Goal: Task Accomplishment & Management: Complete application form

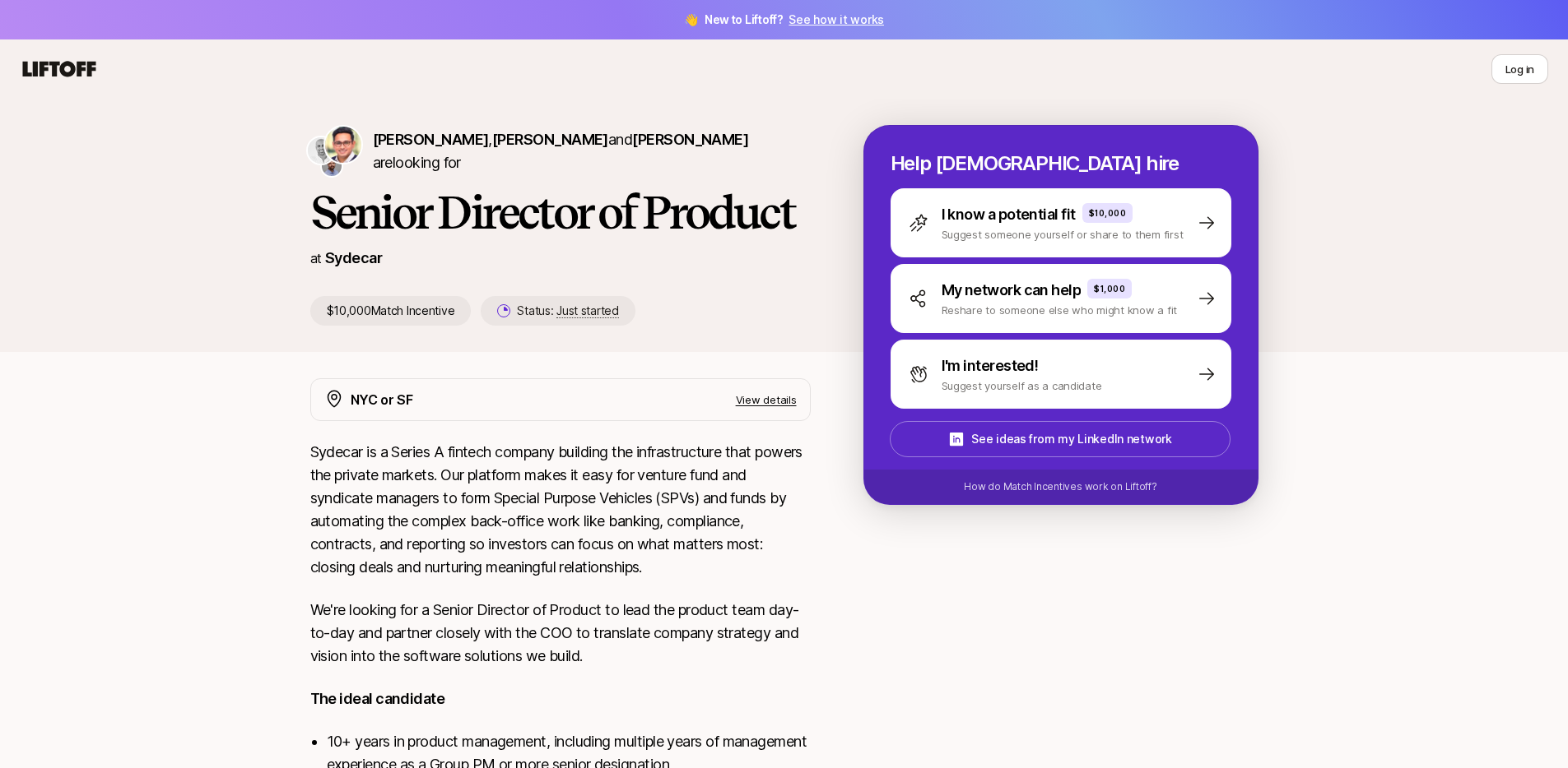
click at [73, 68] on icon at bounding box center [59, 68] width 74 height 15
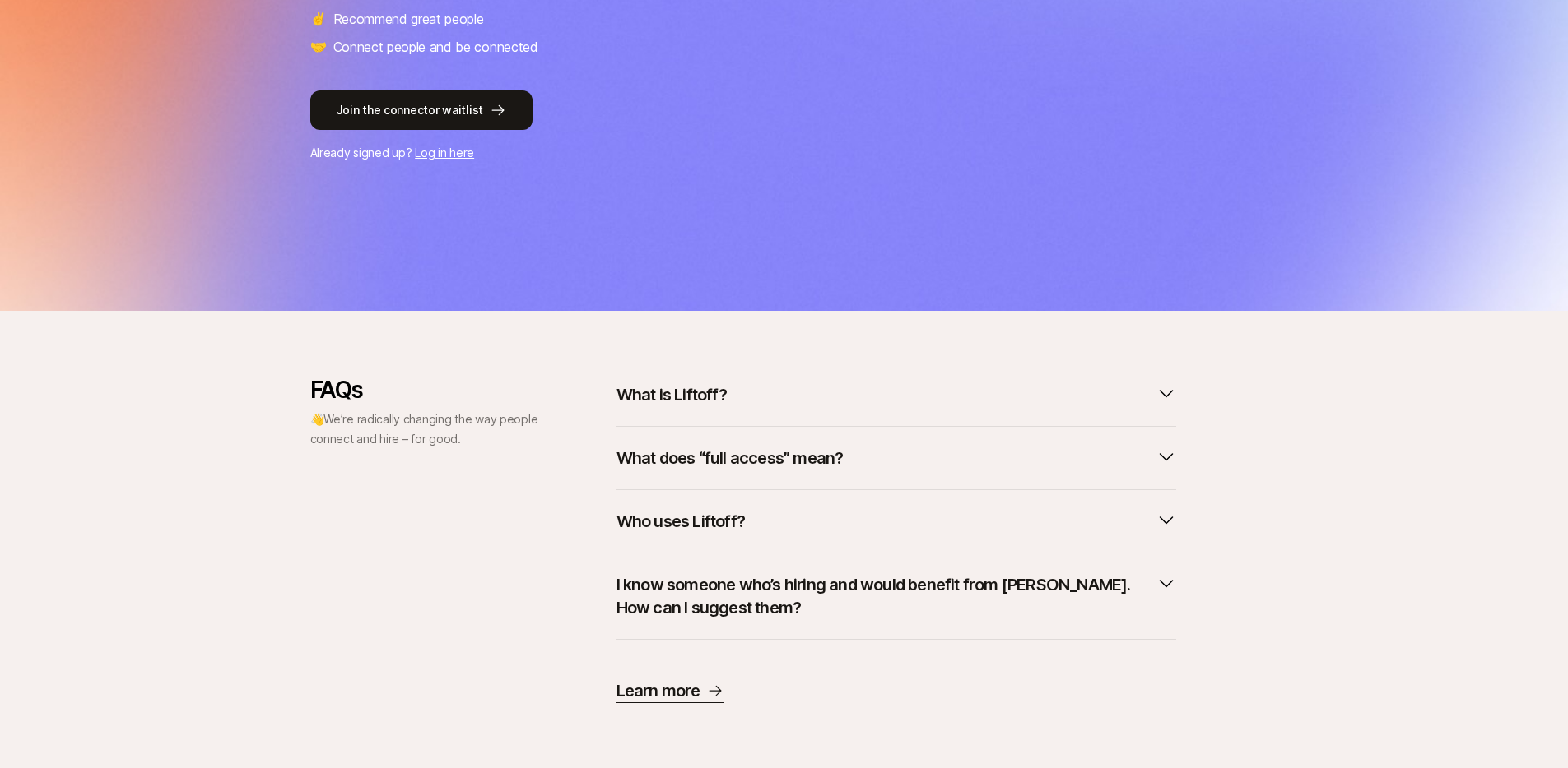
scroll to position [361, 0]
click at [772, 387] on button "What is Liftoff?" at bounding box center [896, 394] width 560 height 36
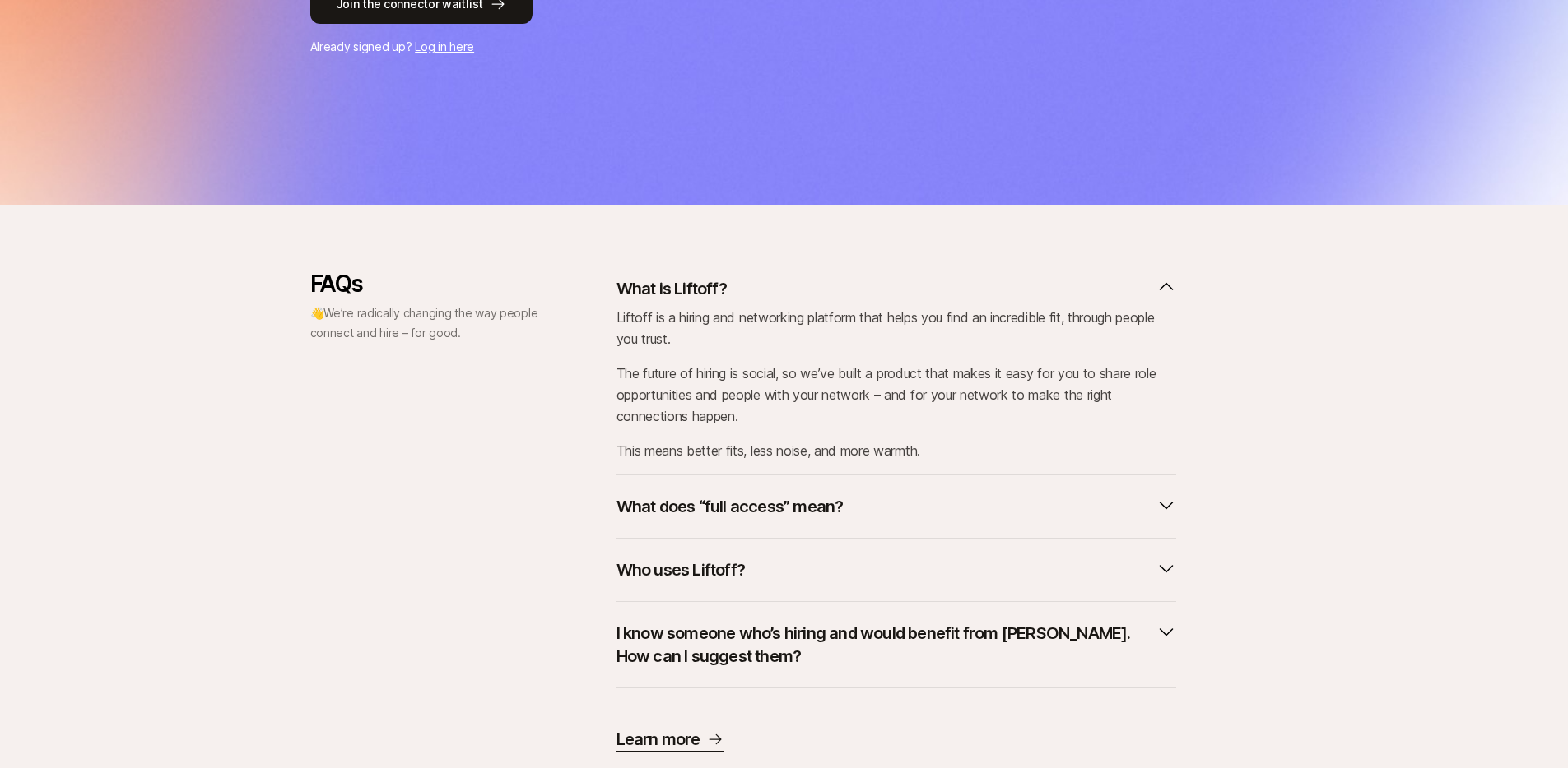
scroll to position [515, 0]
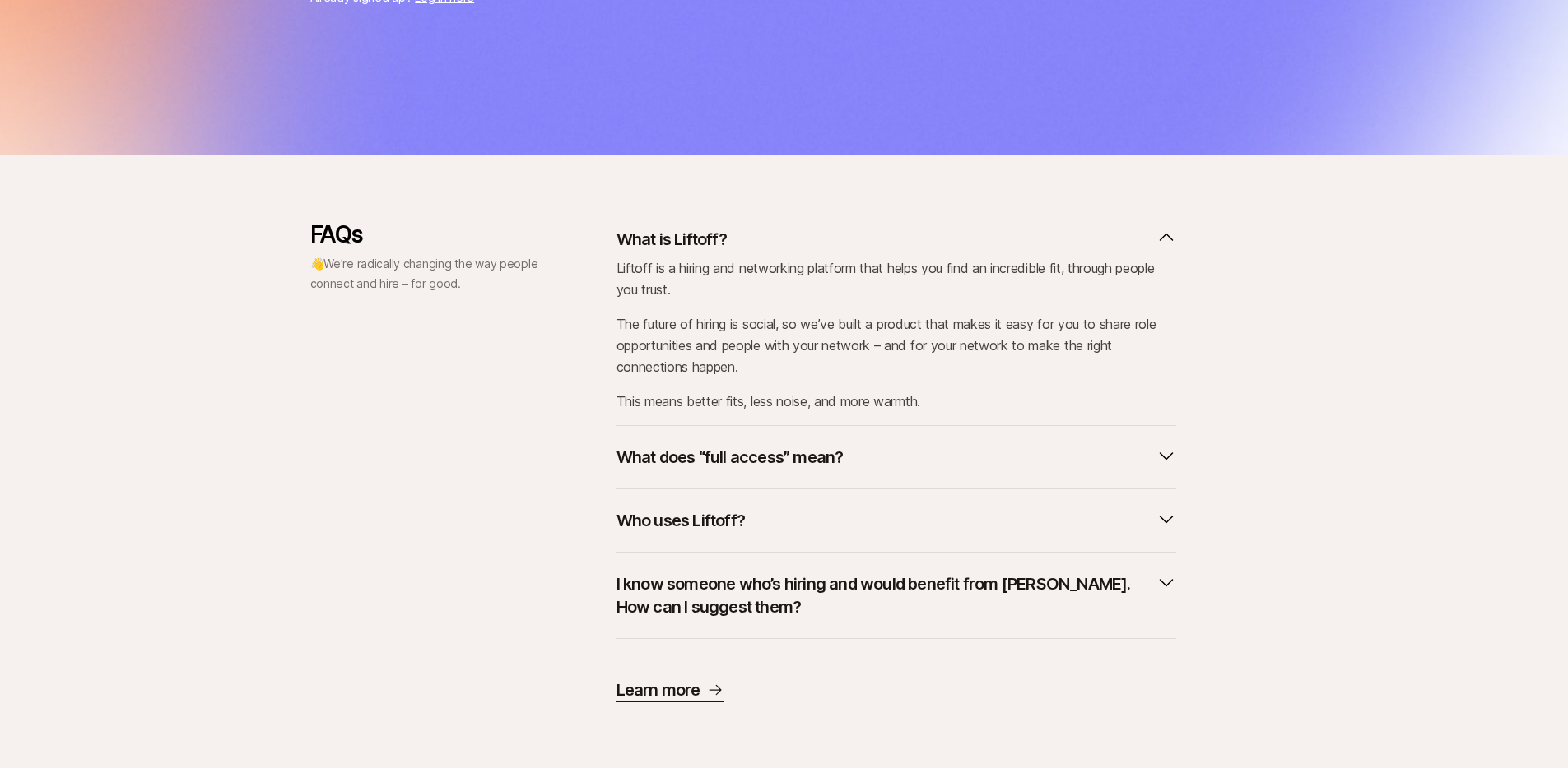
click at [844, 465] on button "What does “full access” mean?" at bounding box center [896, 457] width 560 height 36
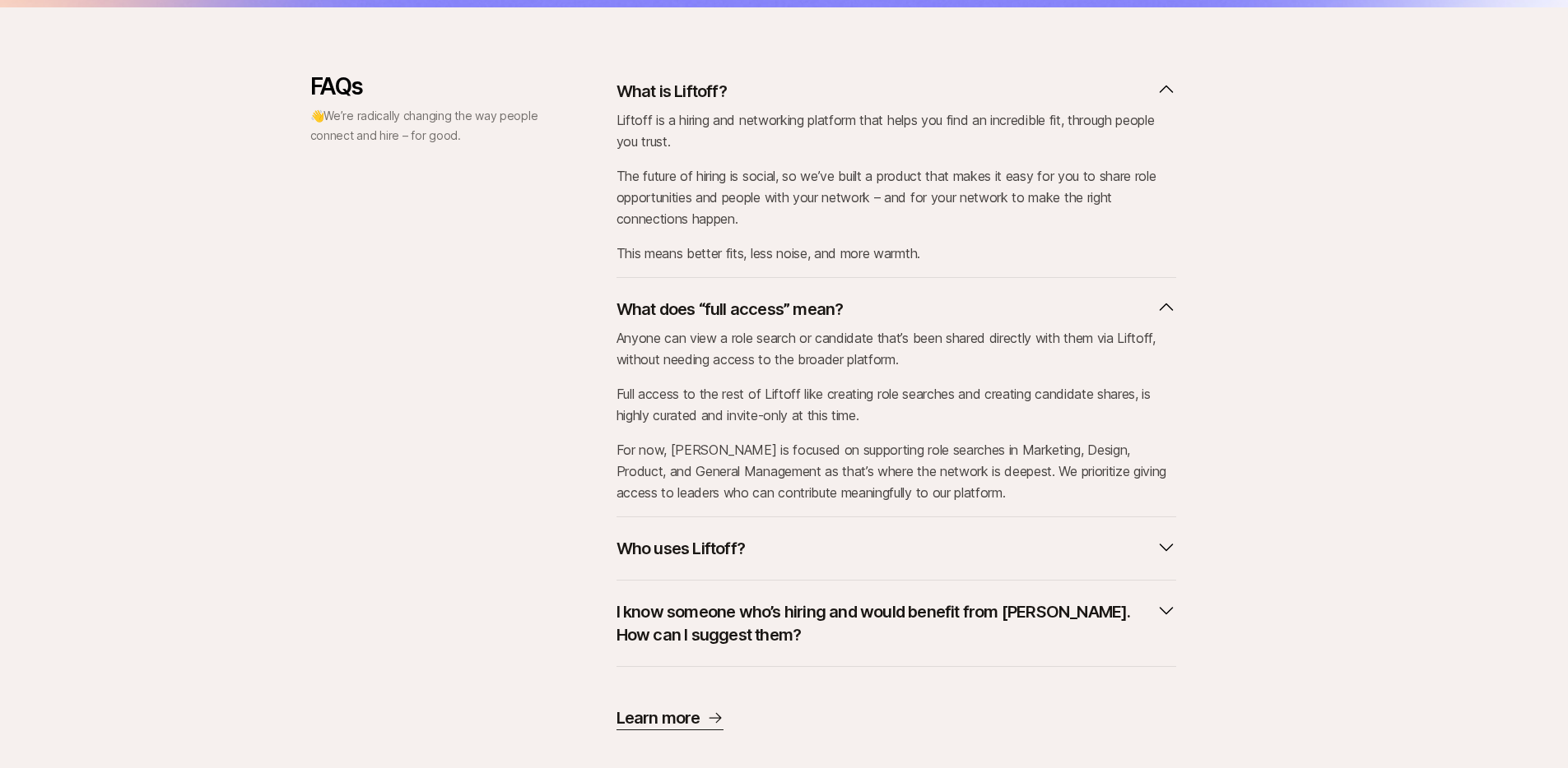
scroll to position [692, 0]
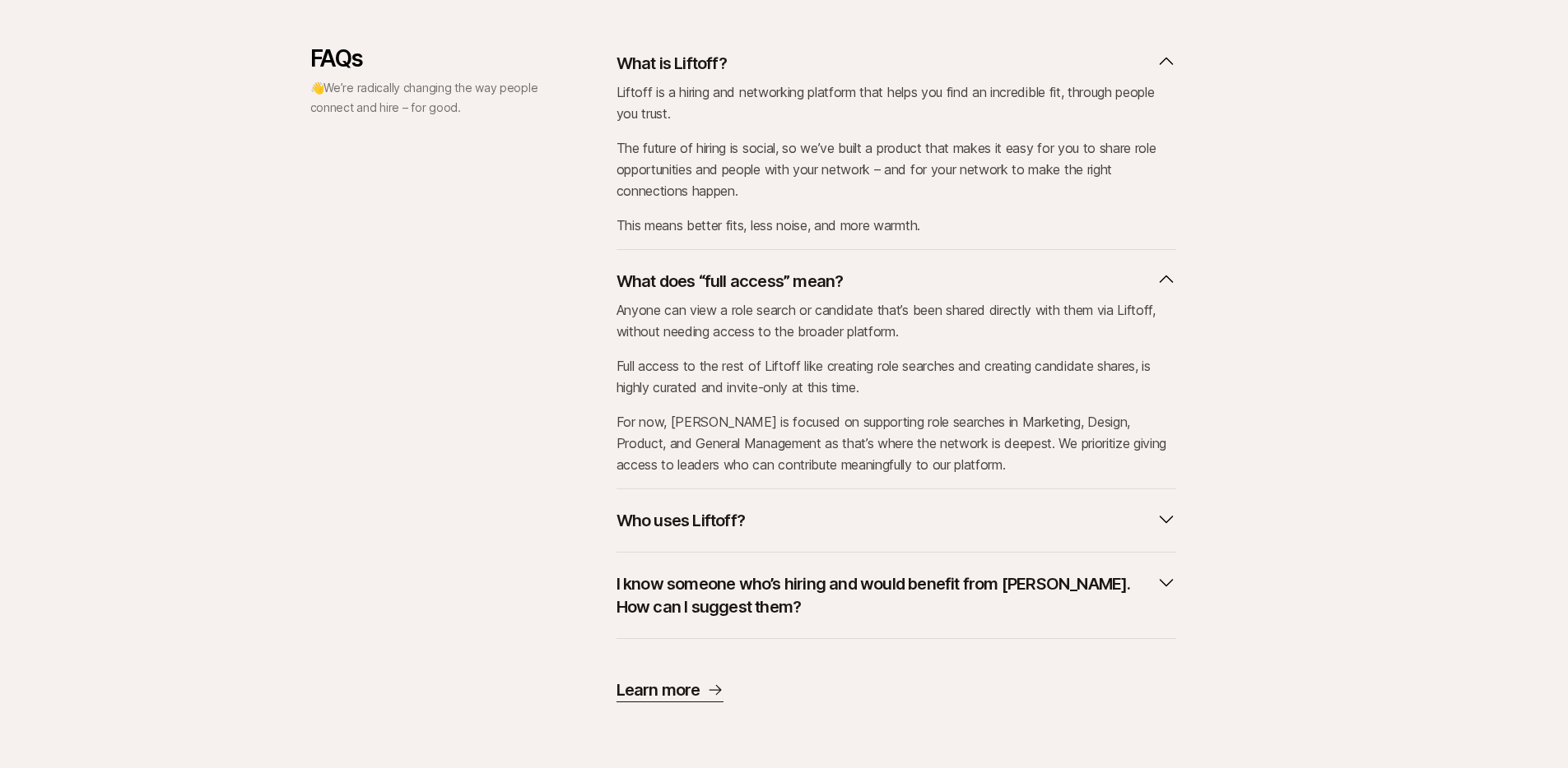
click at [849, 537] on button "Who uses Liftoff?" at bounding box center [896, 520] width 560 height 36
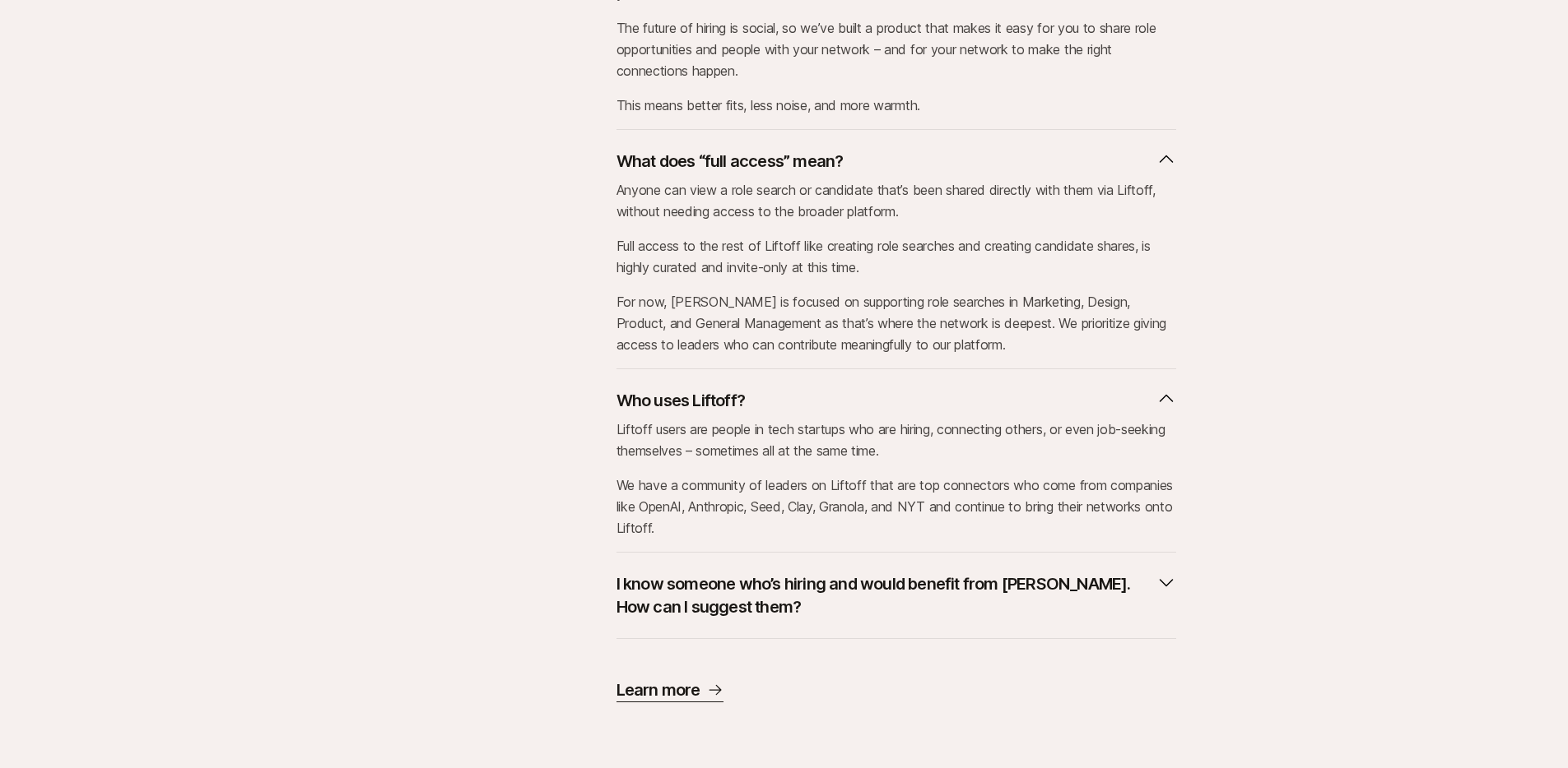
scroll to position [0, 0]
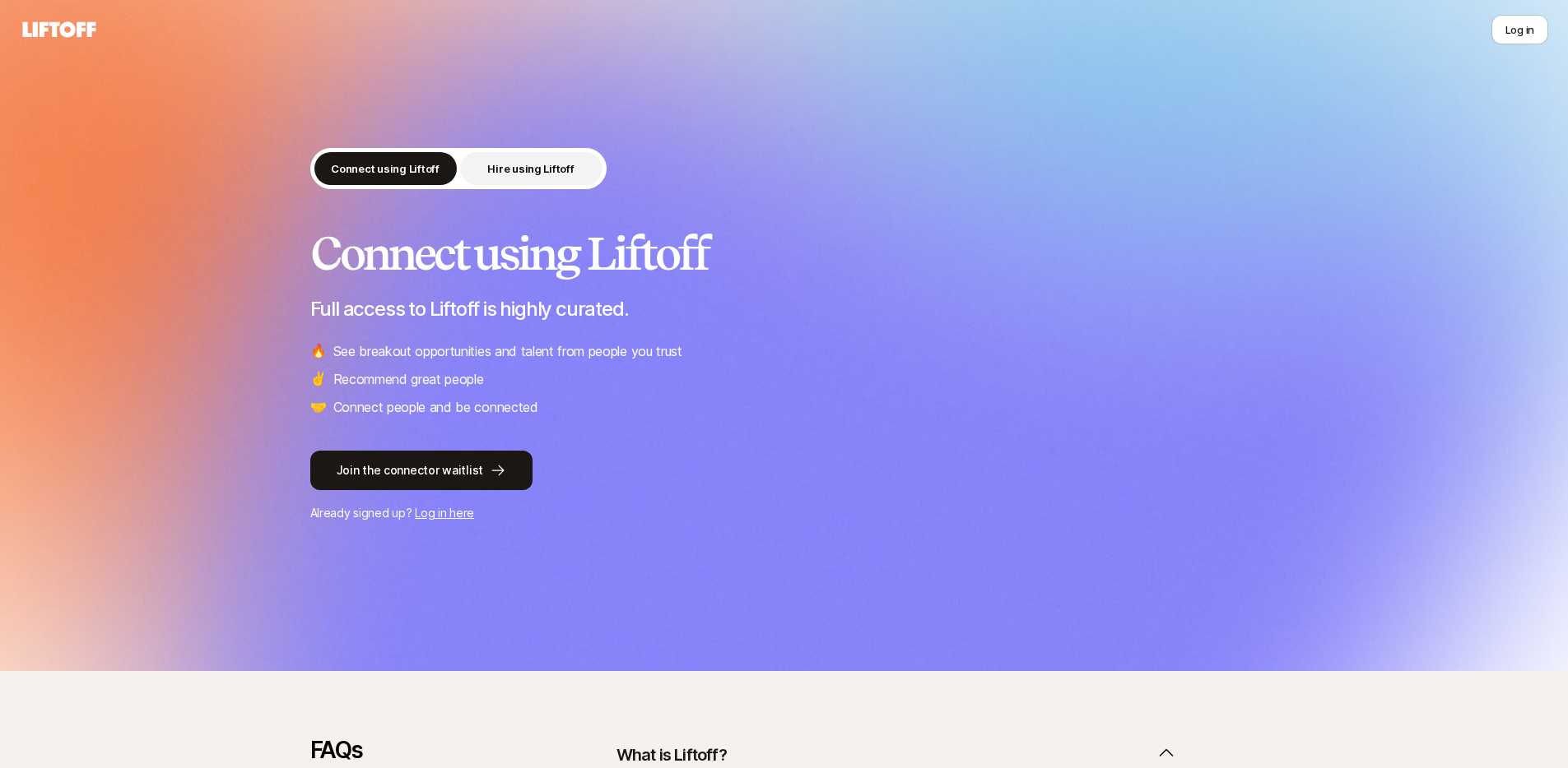
click at [548, 169] on p "Hire using Liftoff" at bounding box center [530, 168] width 86 height 16
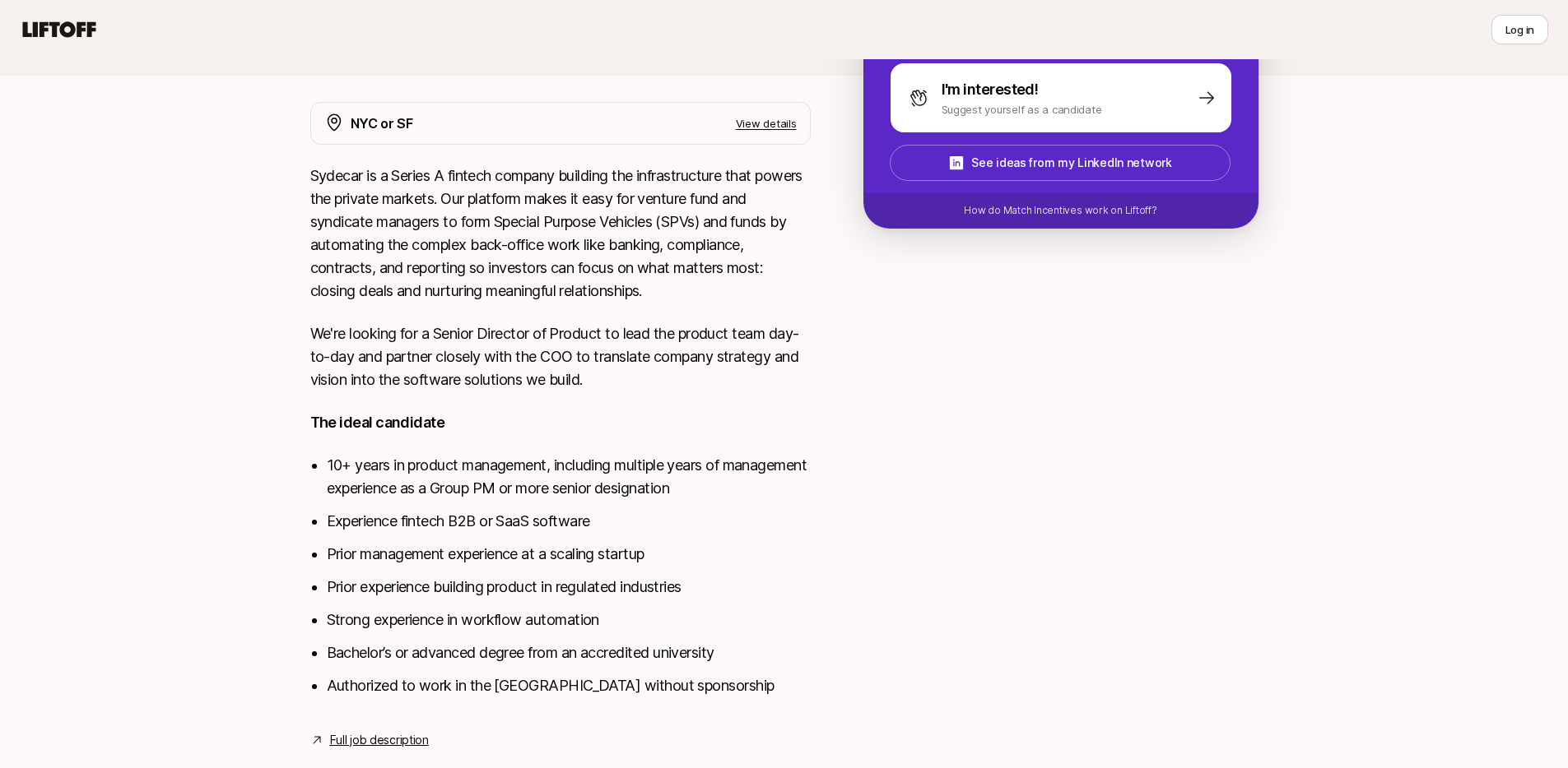
scroll to position [311, 0]
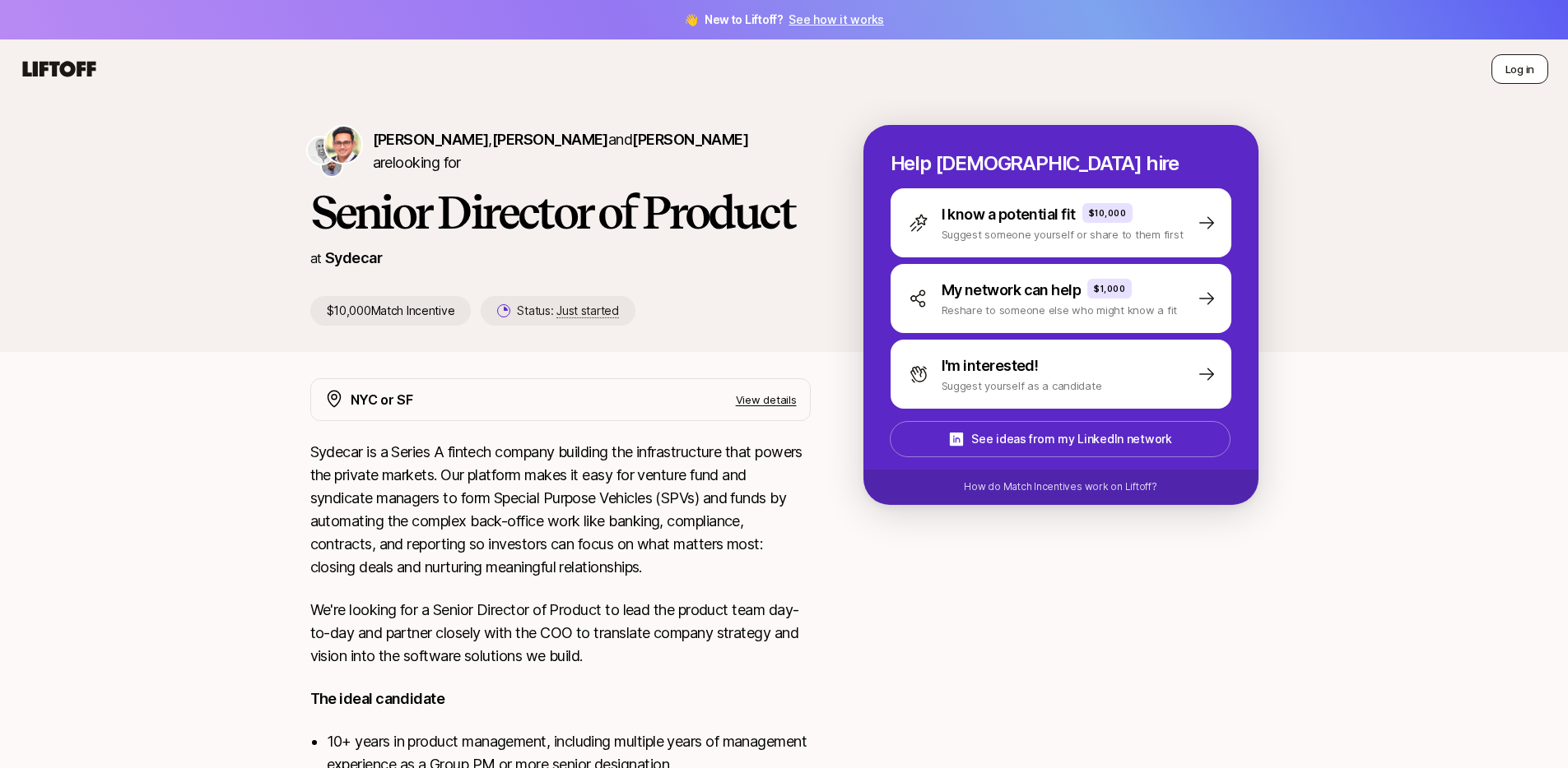
click at [1516, 79] on button "Log in" at bounding box center [1519, 68] width 57 height 30
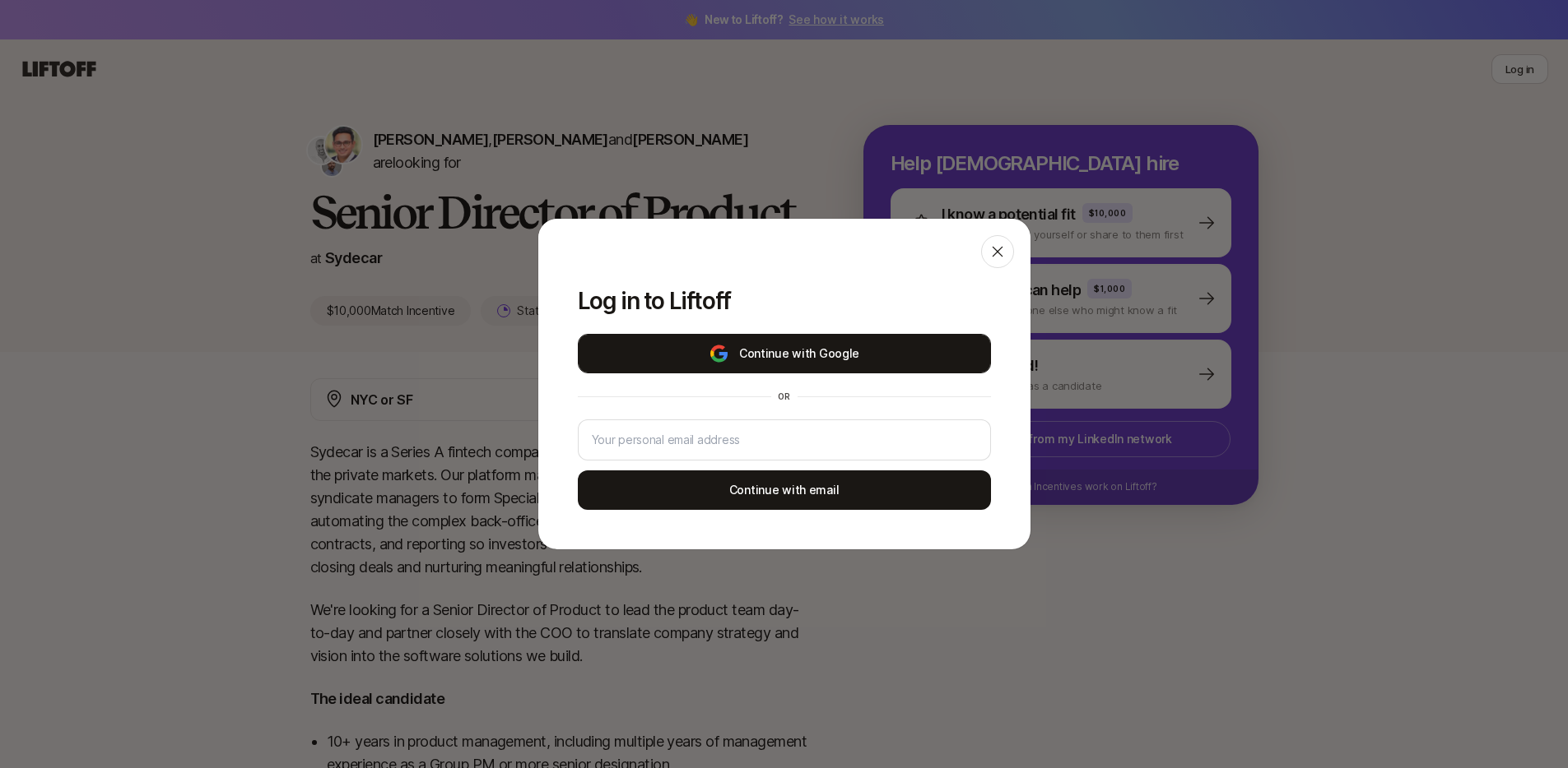
click at [905, 356] on button "Continue with Google" at bounding box center [784, 353] width 413 height 40
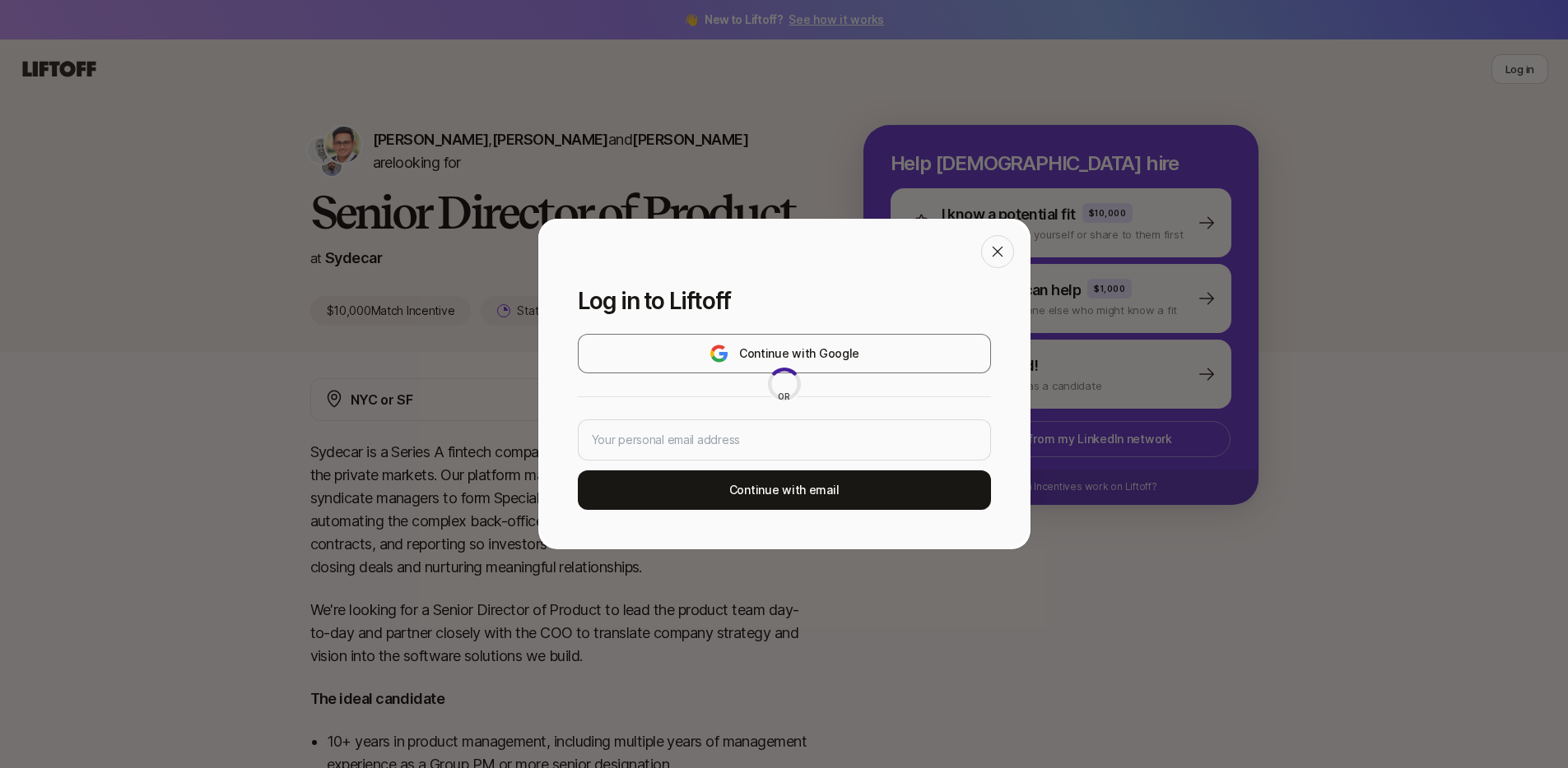
type input "lueyjinhong@gmail.com"
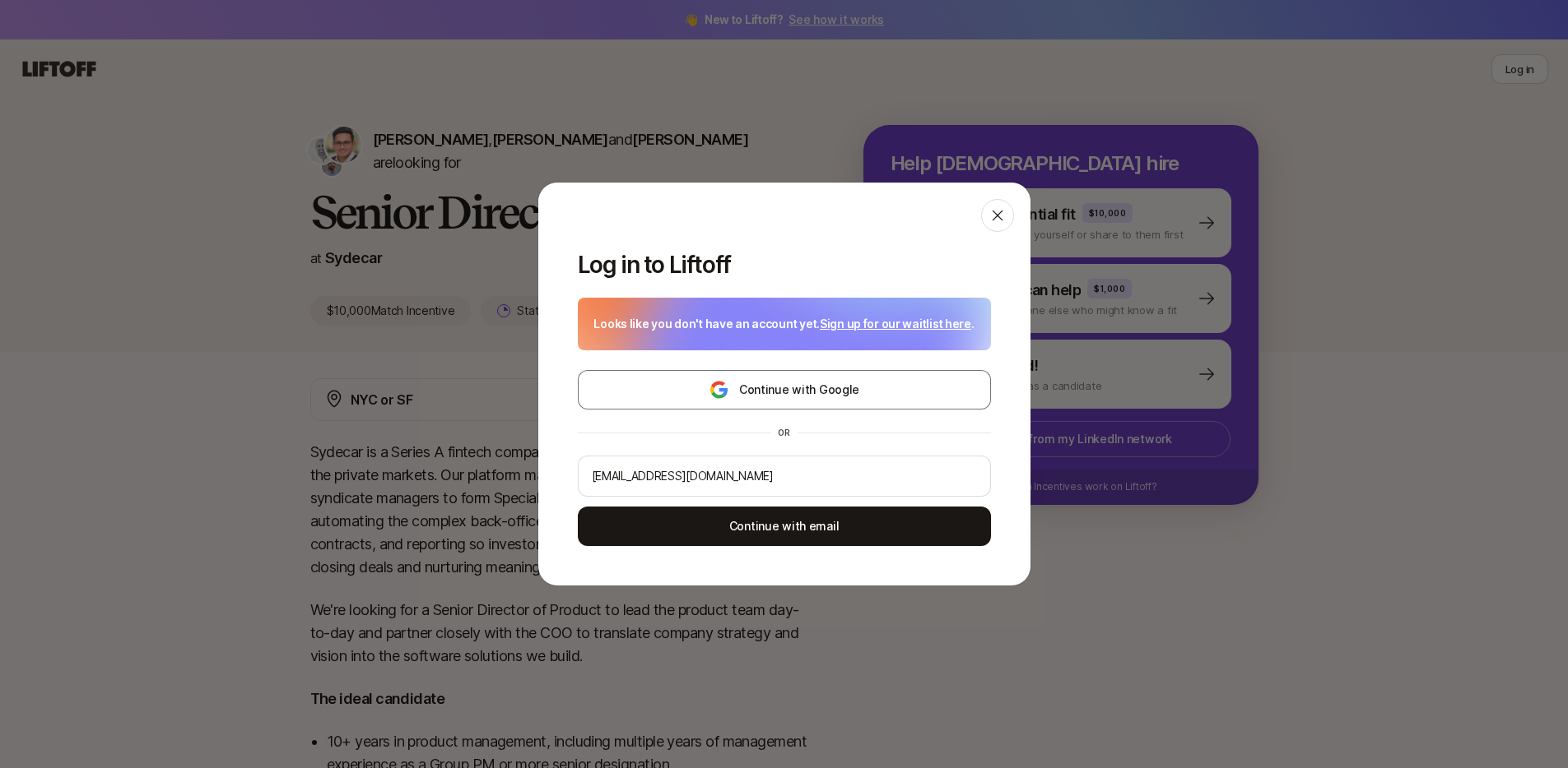
click at [870, 327] on link "Sign up for our waitlist here" at bounding box center [895, 324] width 151 height 19
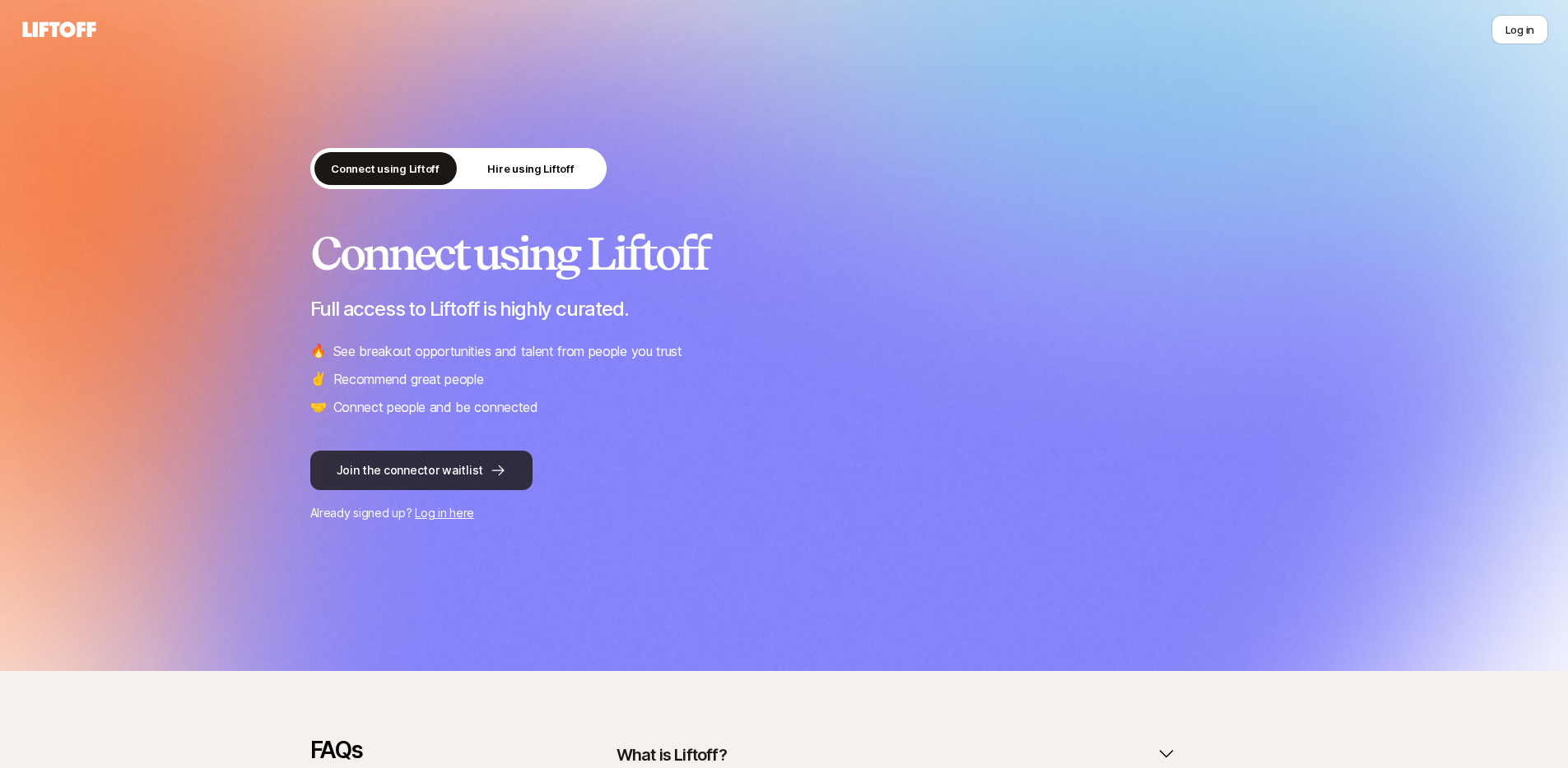
click at [436, 478] on button "Join the connector waitlist" at bounding box center [421, 471] width 222 height 40
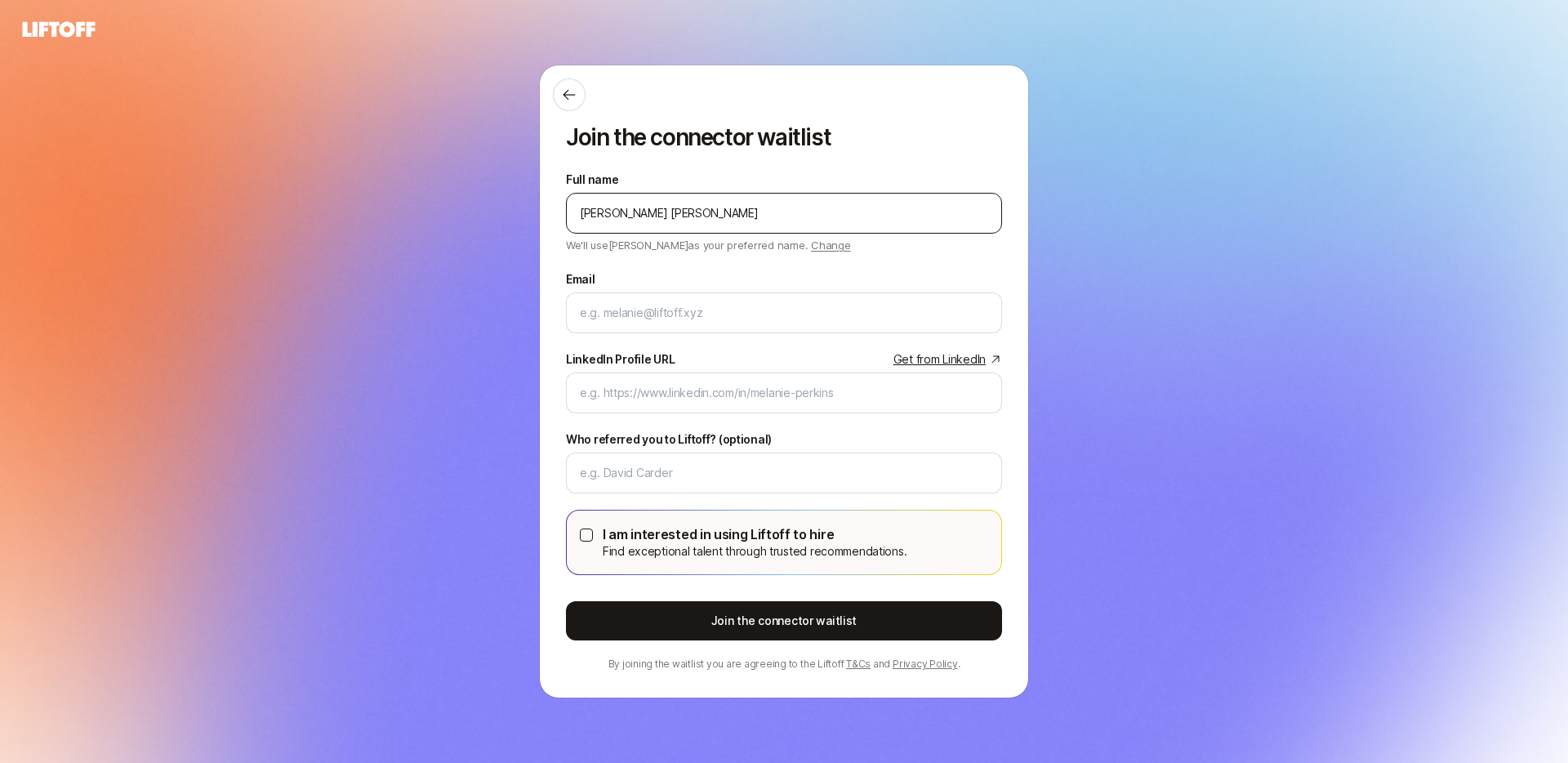
type input "Jin Hong Luey"
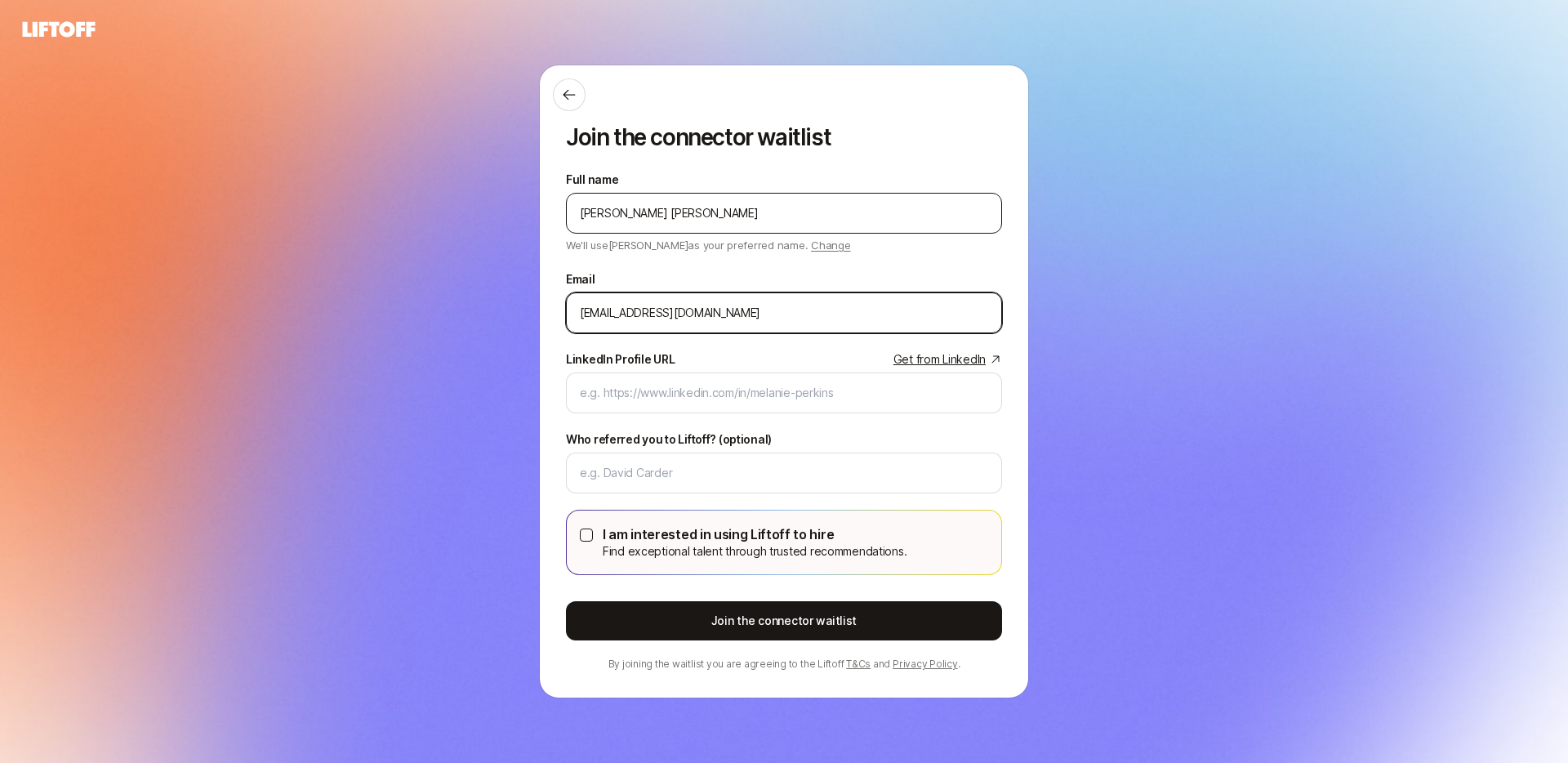
type input "lueyjinhong@gmail.com"
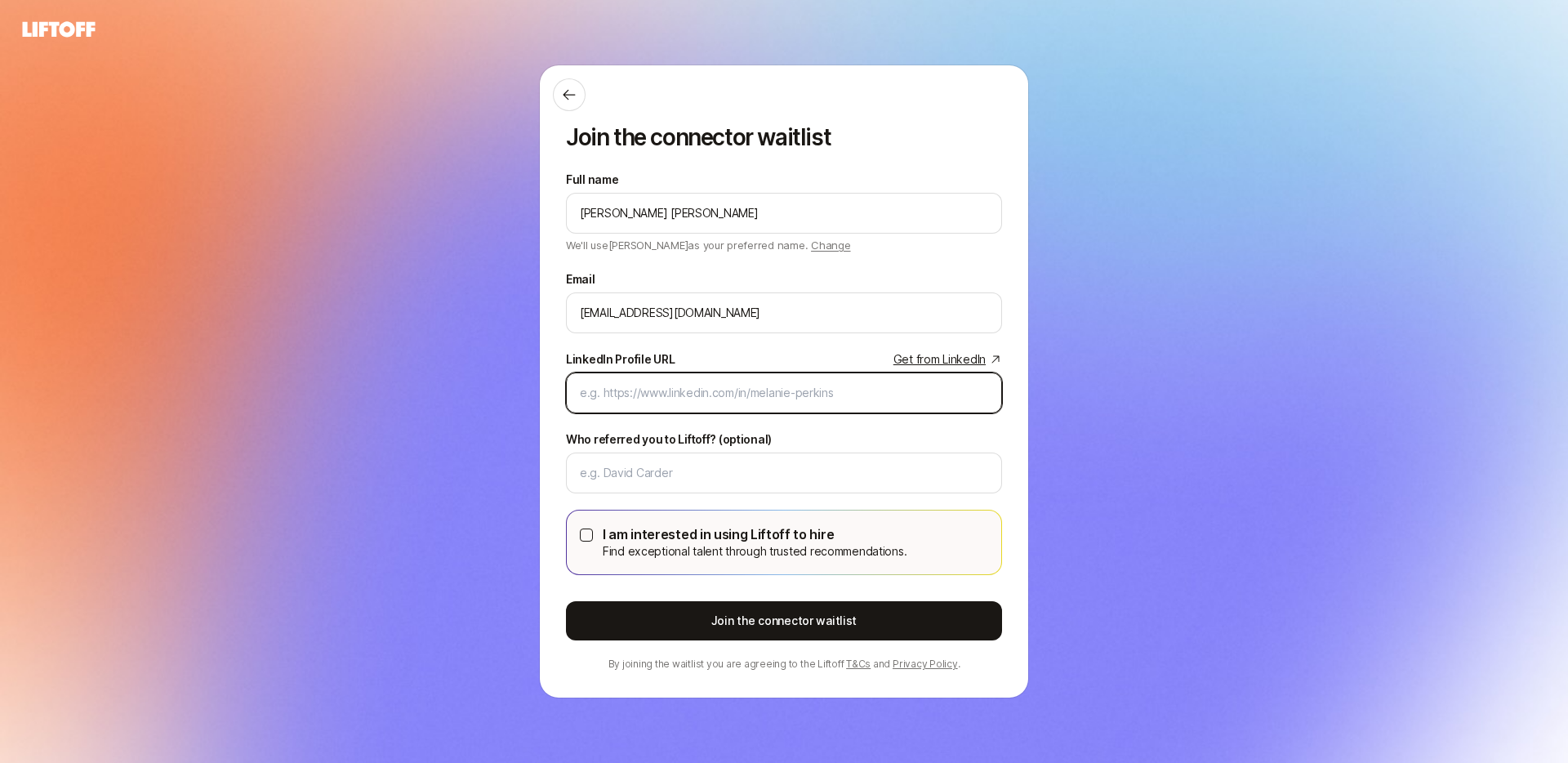
click at [711, 391] on input "LinkedIn Profile URL Get from LinkedIn" at bounding box center [784, 393] width 409 height 19
paste input "https://www.linkedin.com/in/jinhongluey/"
type input "https://www.linkedin.com/in/jinhongluey/"
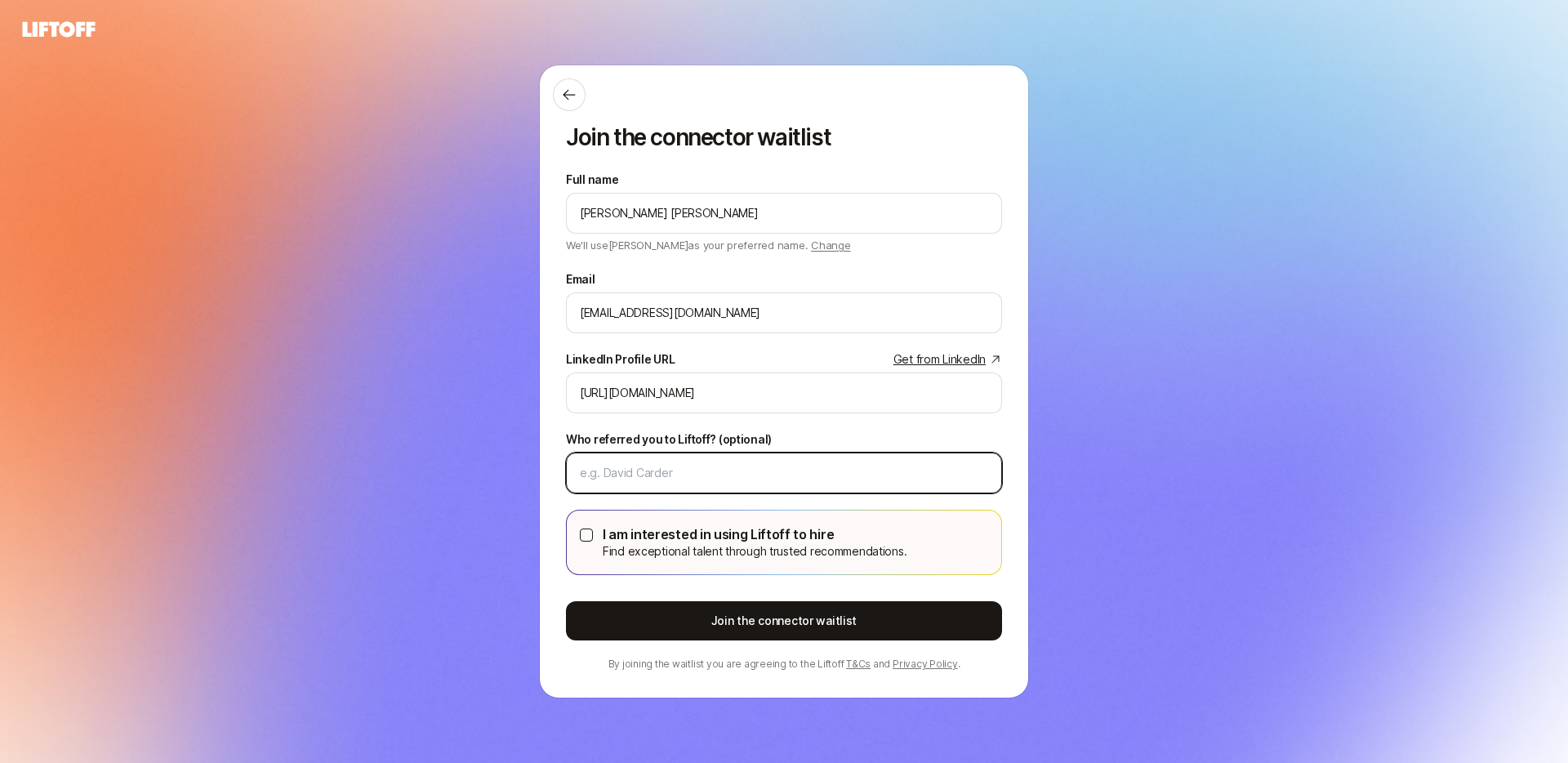
click at [700, 470] on input "Who referred you to Liftoff? (optional)" at bounding box center [784, 473] width 409 height 19
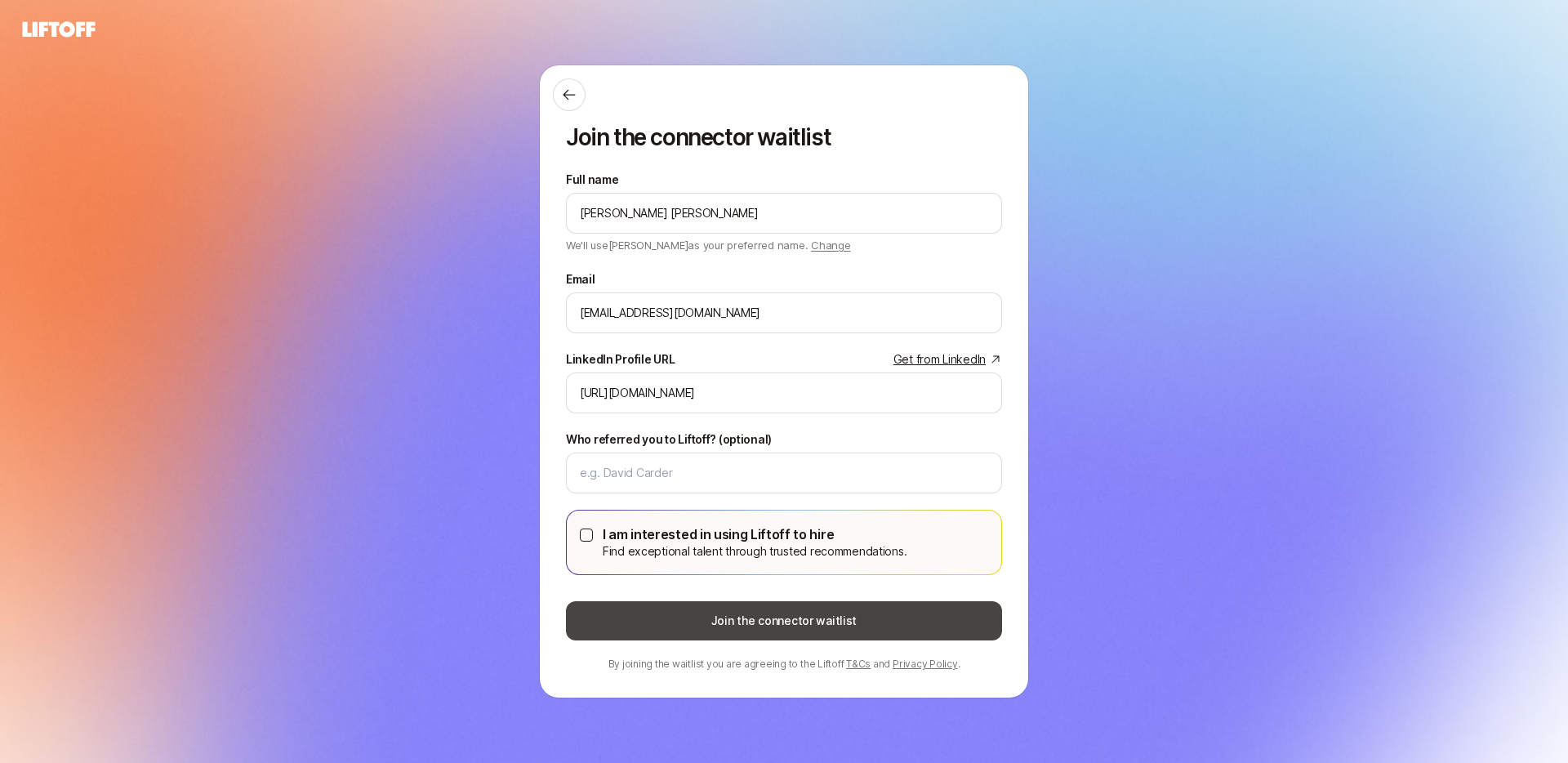
click at [707, 624] on button "Join the connector waitlist" at bounding box center [784, 621] width 436 height 39
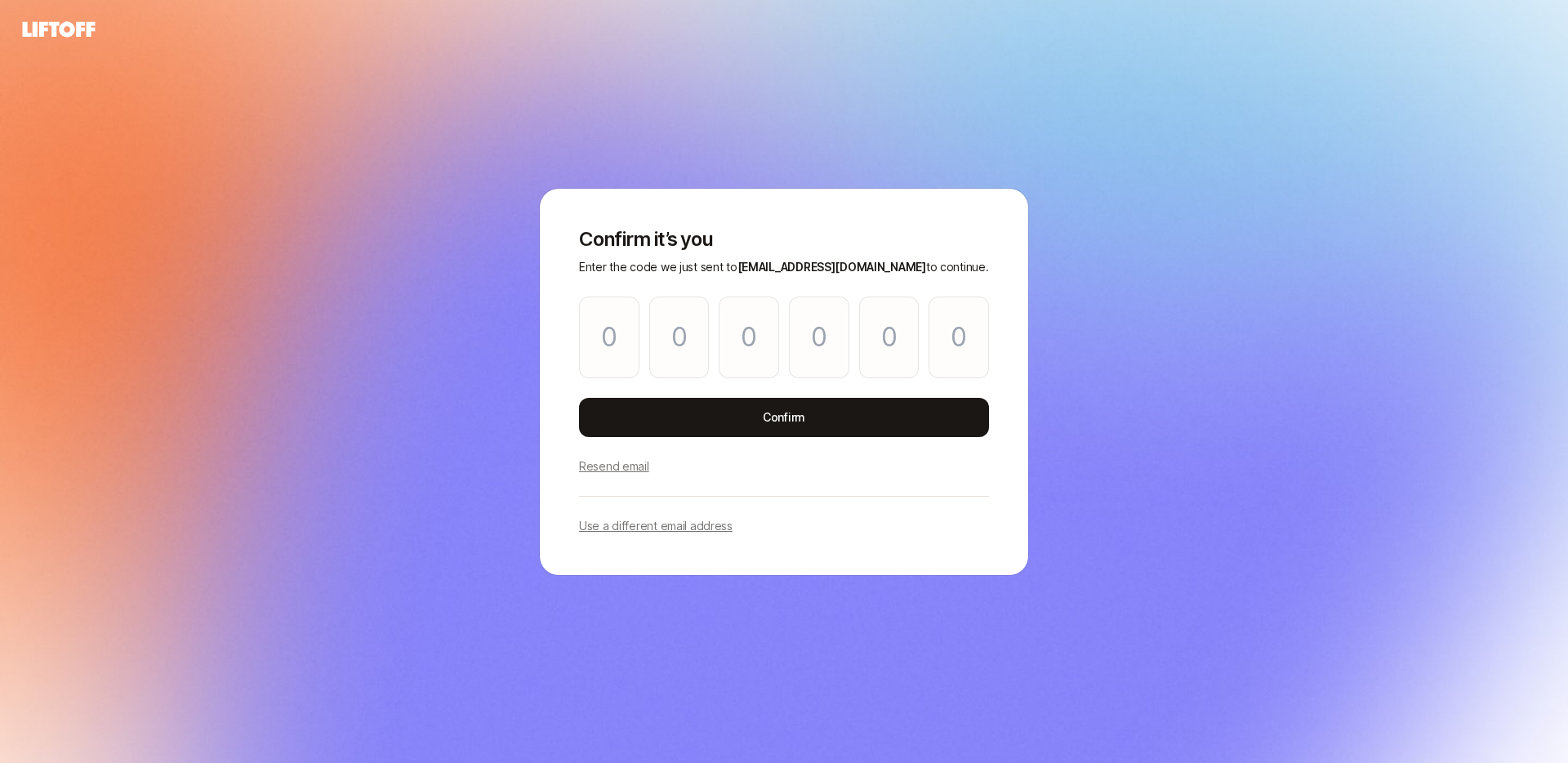
type input "9"
type input "8"
type input "7"
type input "9"
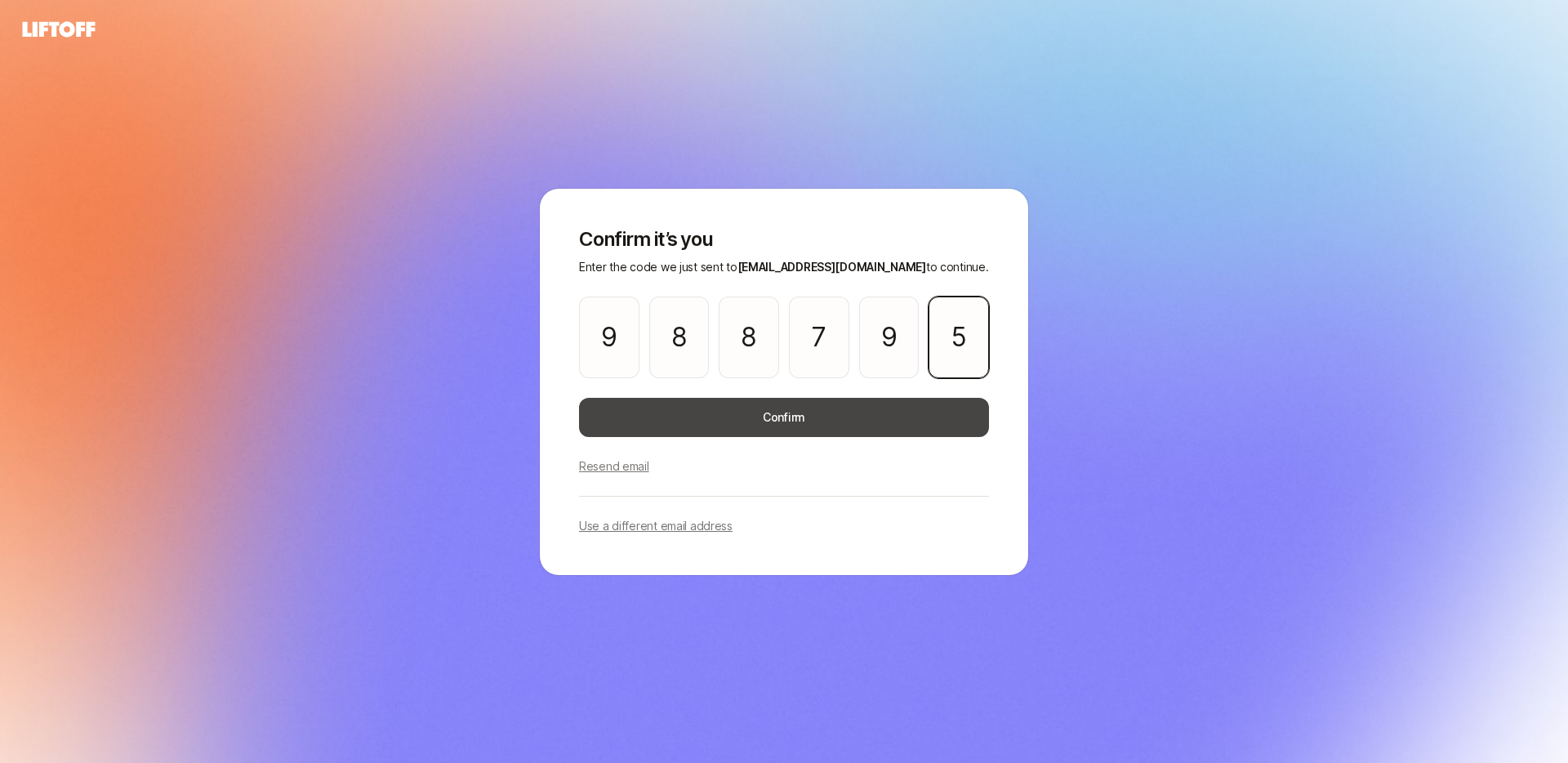
type input "5"
click at [891, 424] on button "Confirm" at bounding box center [784, 417] width 410 height 39
